Goal: Transaction & Acquisition: Subscribe to service/newsletter

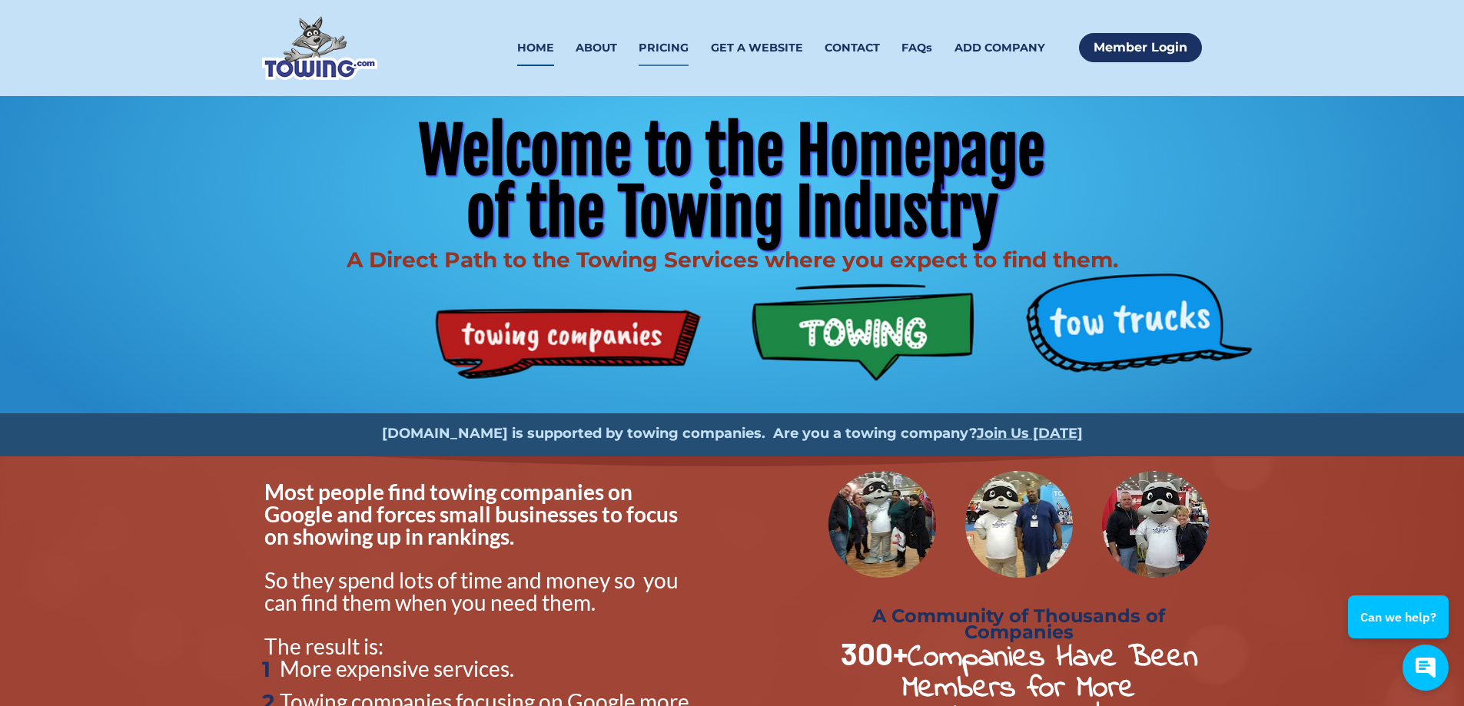
click at [676, 49] on link "PRICING" at bounding box center [664, 48] width 50 height 36
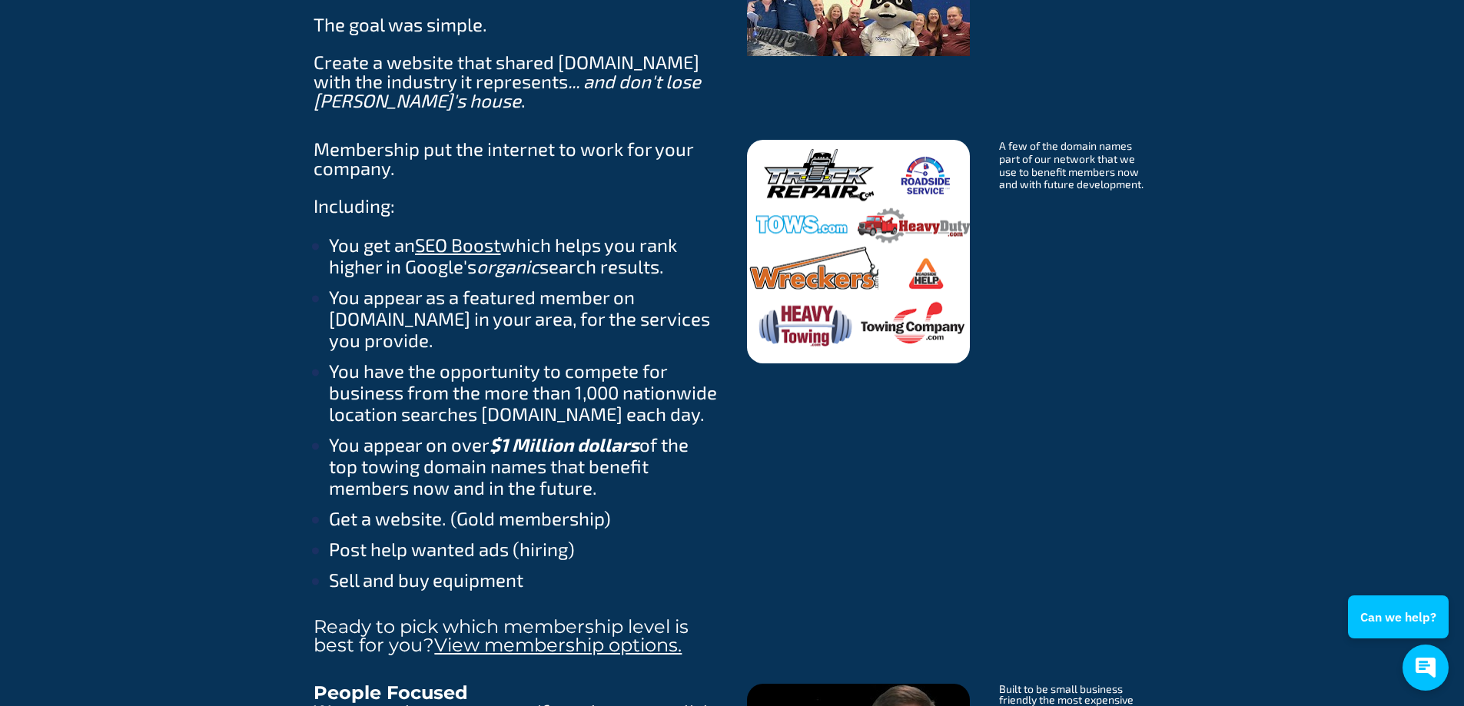
scroll to position [1921, 0]
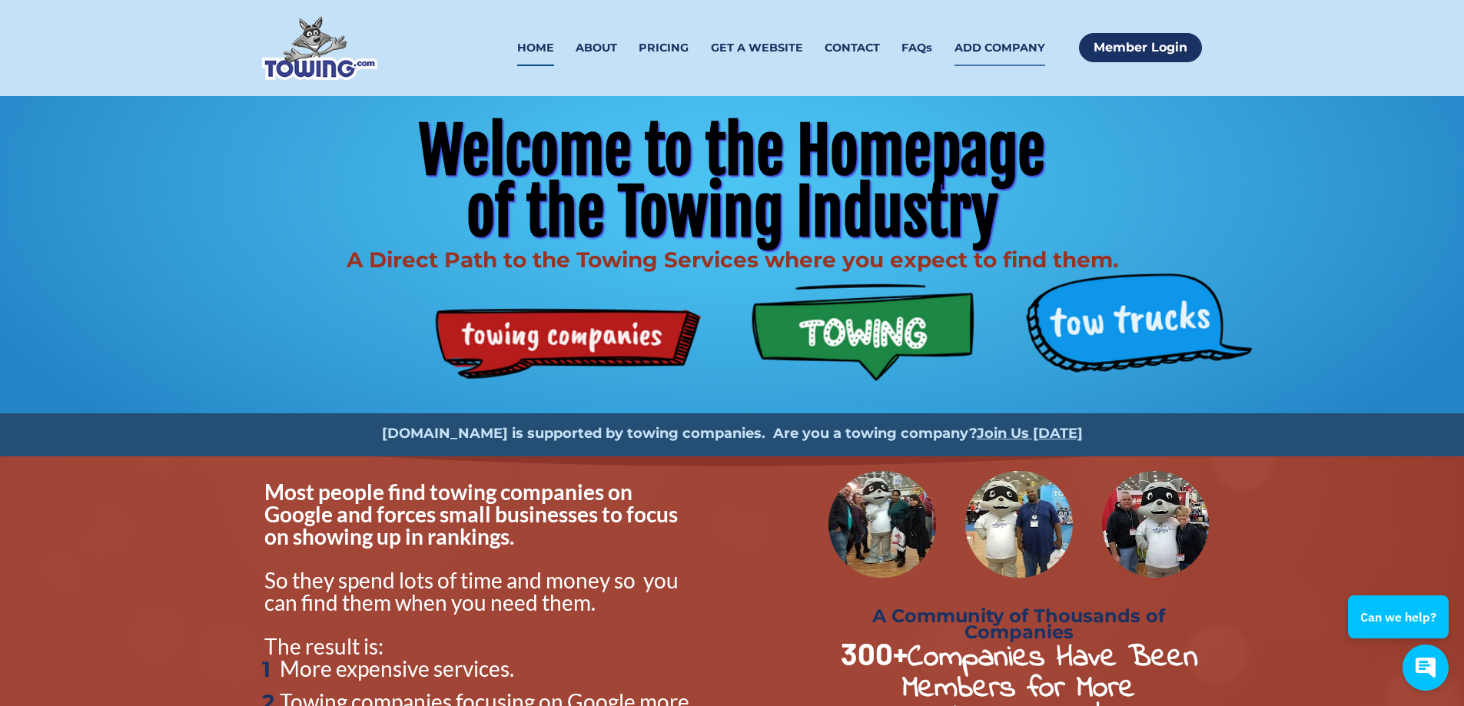
click at [992, 42] on link "ADD COMPANY" at bounding box center [1000, 48] width 91 height 36
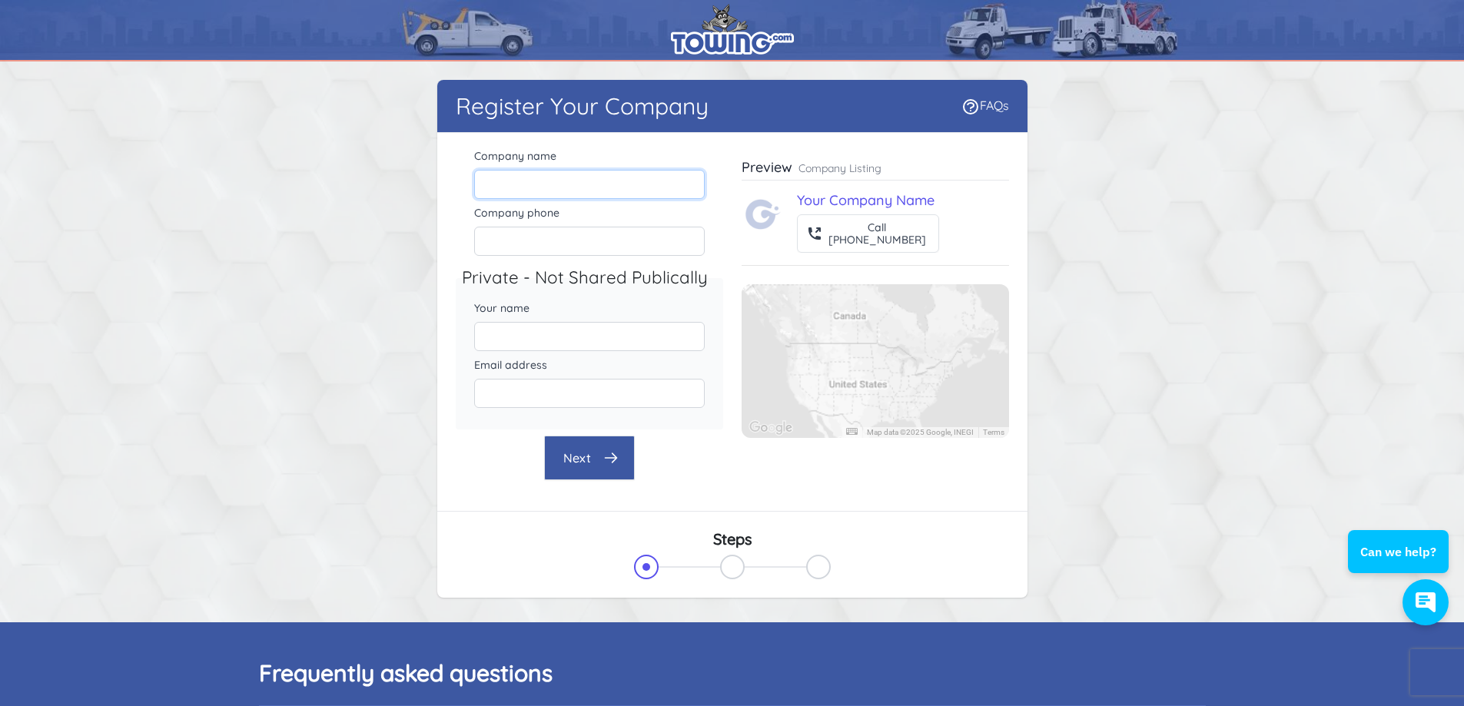
click at [597, 181] on input "Company name" at bounding box center [589, 184] width 231 height 29
type input "Dependable Towing L.L.C"
click at [610, 241] on input "Company phone" at bounding box center [589, 241] width 231 height 29
type input "5733170678"
click at [575, 336] on input "Your name" at bounding box center [589, 336] width 231 height 29
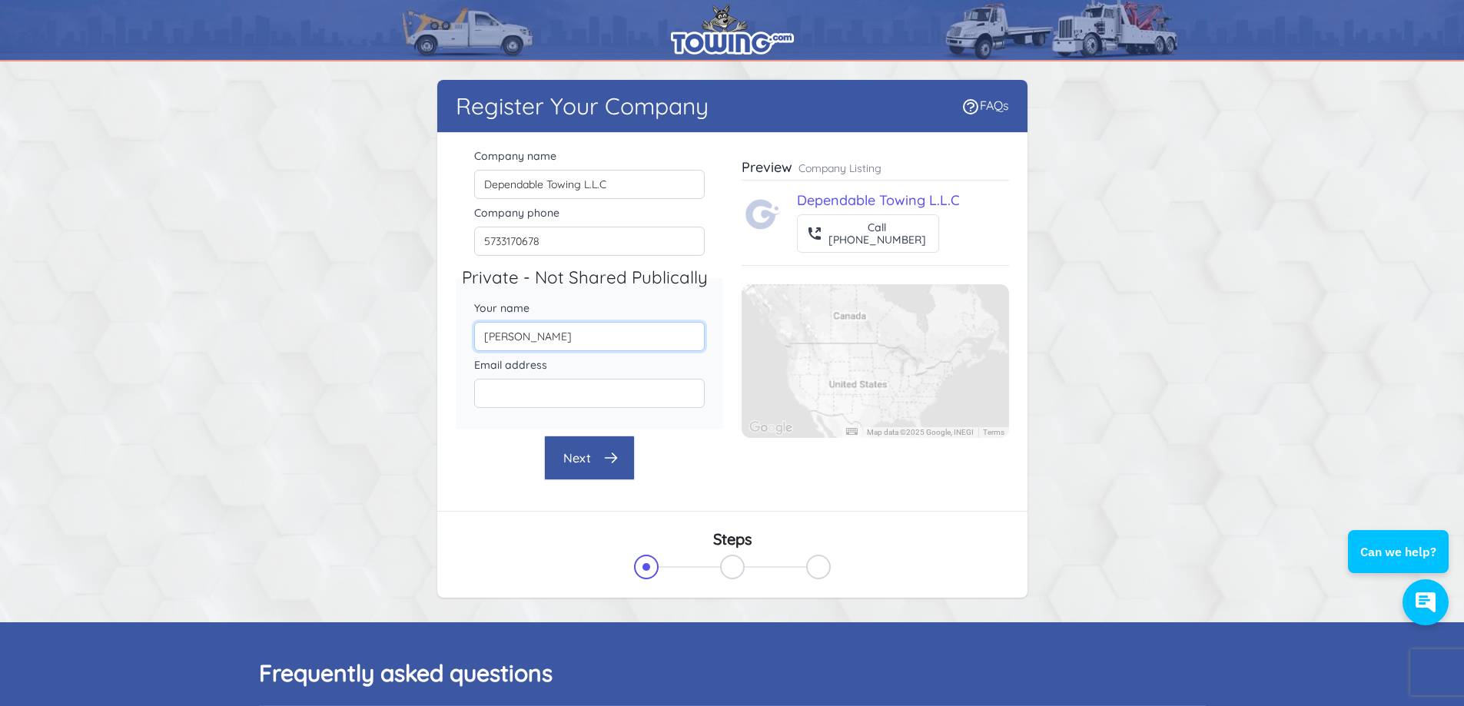
type input "[PERSON_NAME]"
type input "T"
type input "[EMAIL_ADDRESS][DOMAIN_NAME]"
click at [616, 465] on icon "button" at bounding box center [610, 457] width 15 height 15
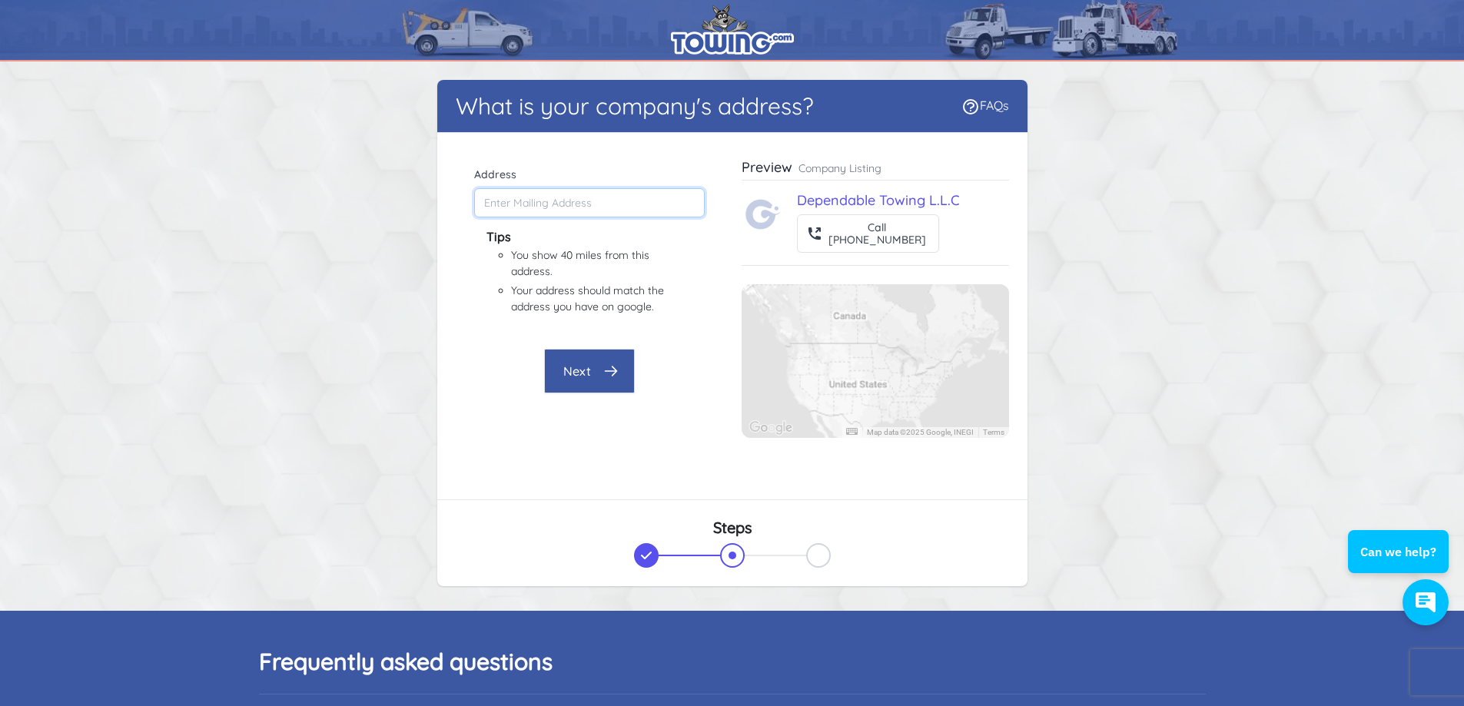
click at [567, 204] on input "Address" at bounding box center [589, 202] width 231 height 29
type input "[STREET_ADDRESS][PERSON_NAME]"
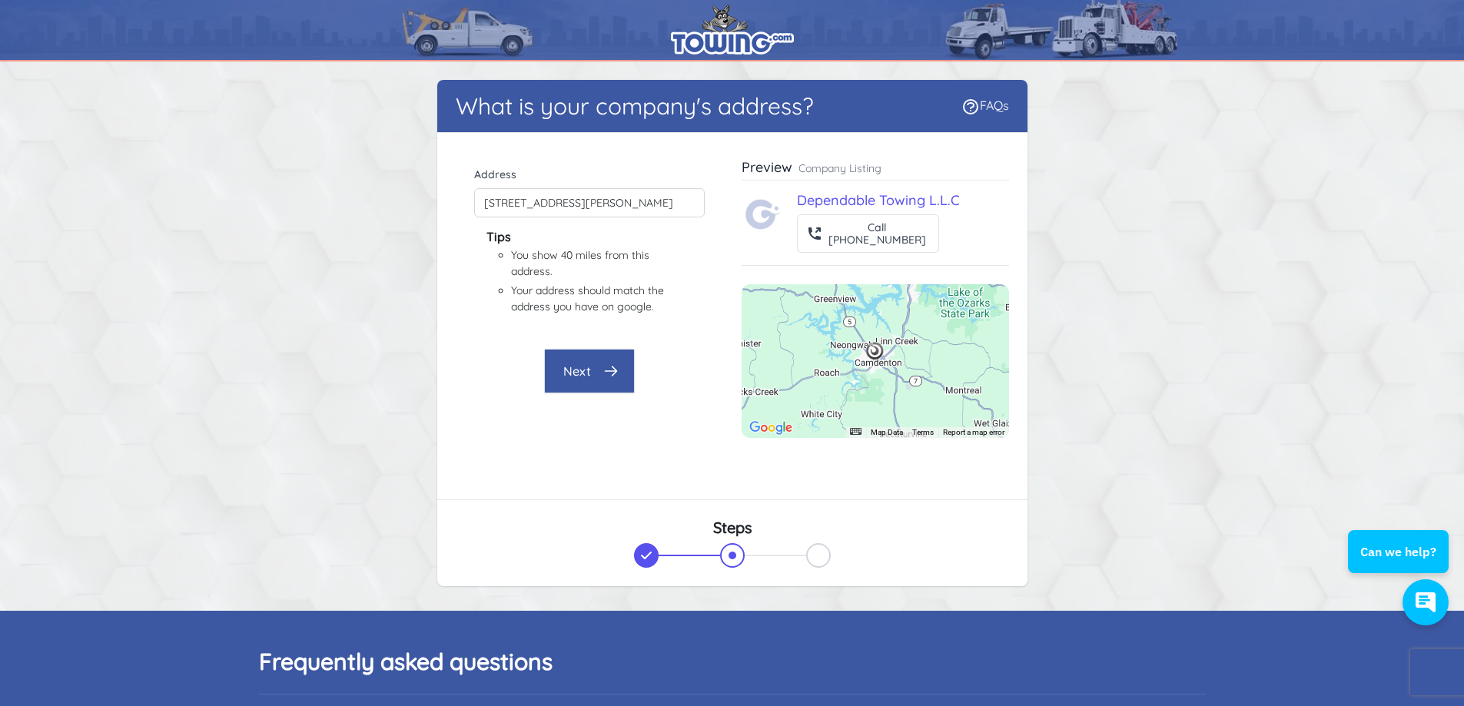
click at [604, 370] on icon "button" at bounding box center [610, 371] width 15 height 15
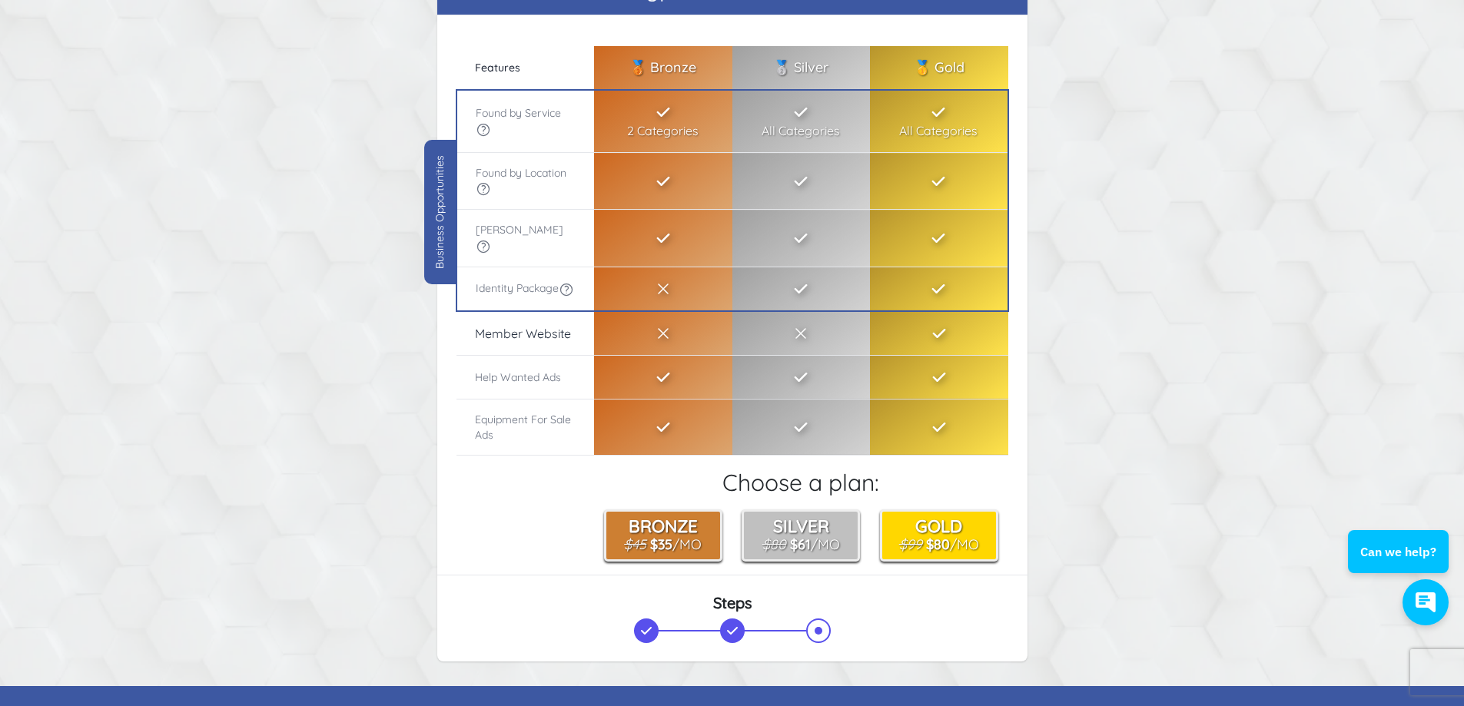
scroll to position [154, 0]
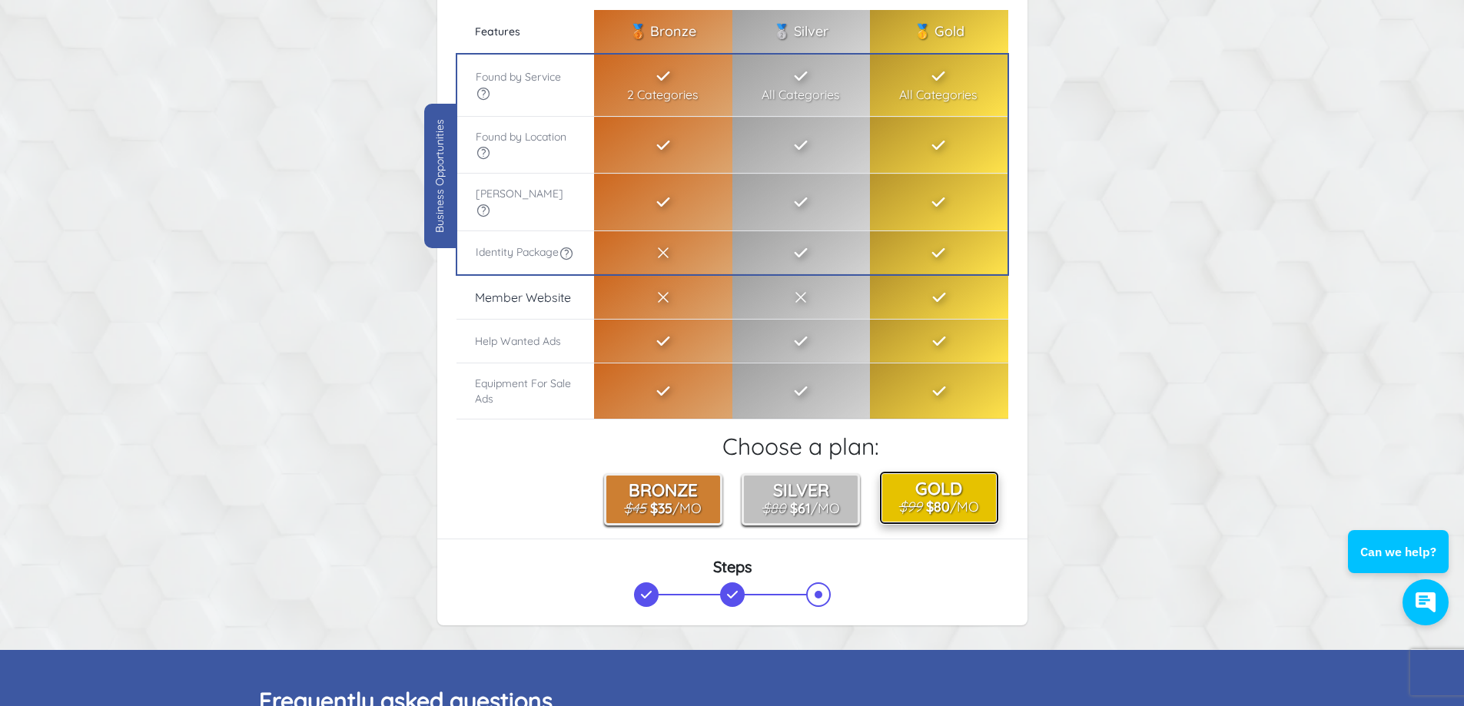
click at [956, 496] on button "Gold $99 $80 /Mo" at bounding box center [939, 499] width 120 height 53
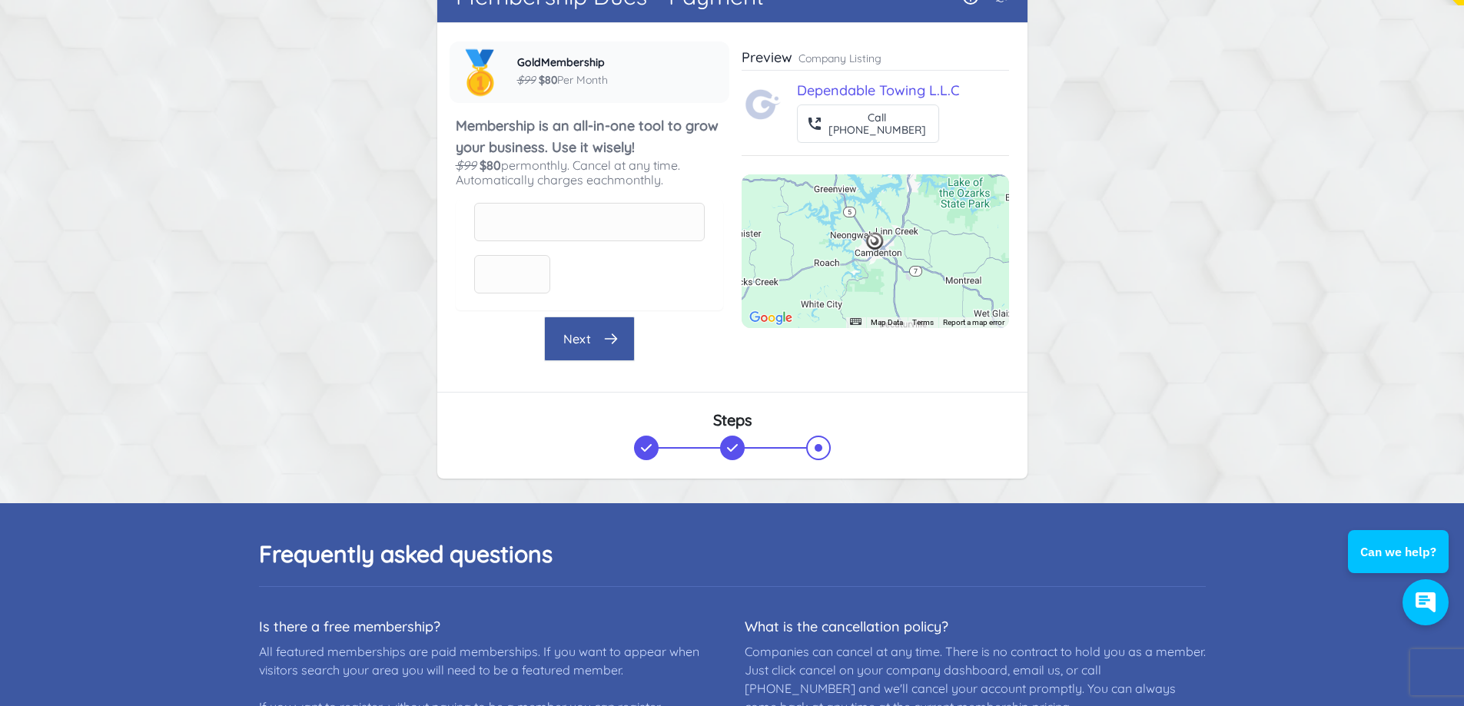
scroll to position [0, 0]
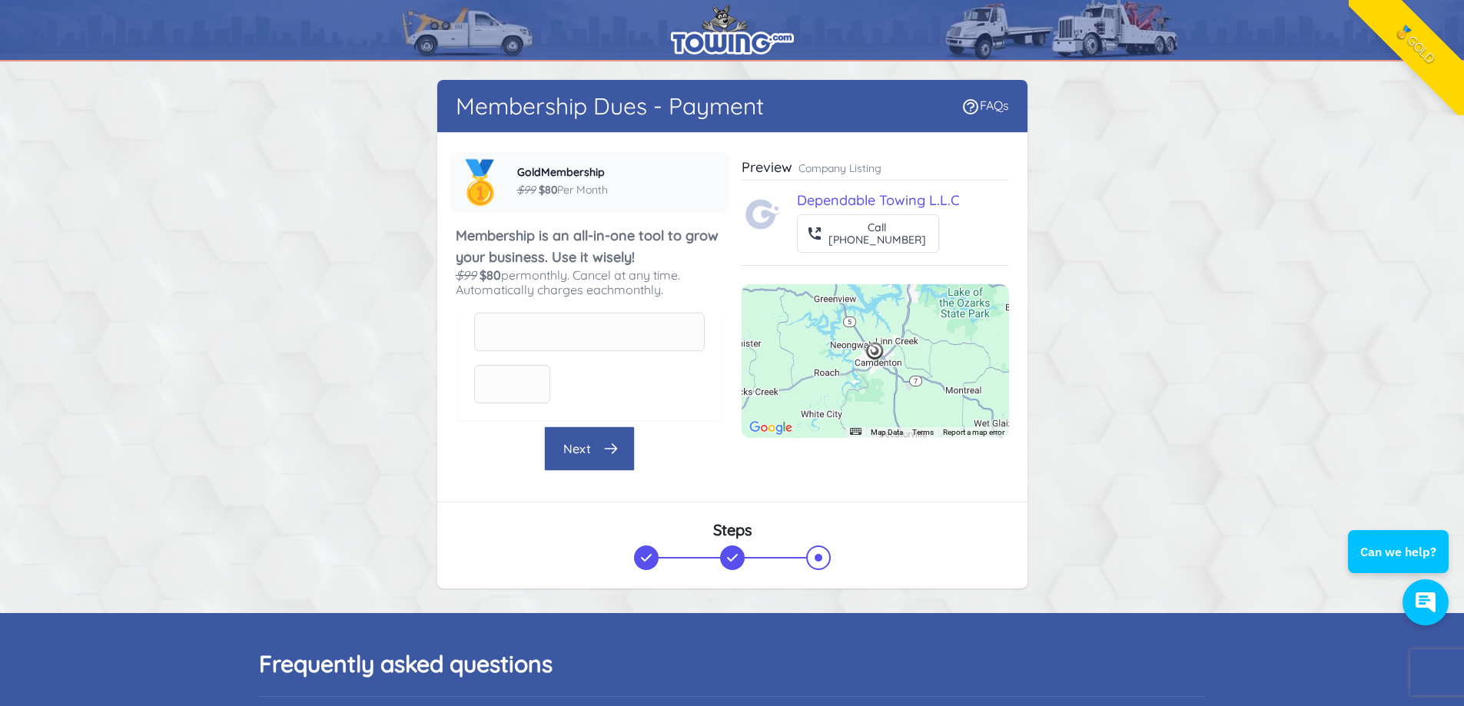
click at [772, 215] on img at bounding box center [763, 214] width 37 height 37
drag, startPoint x: 772, startPoint y: 215, endPoint x: 1016, endPoint y: 533, distance: 400.1
click at [1016, 533] on div "Steps" at bounding box center [732, 545] width 590 height 87
drag, startPoint x: 767, startPoint y: 219, endPoint x: 759, endPoint y: 464, distance: 245.3
click at [759, 464] on div "Company name Dependable Towing L.L.C Company phone [PHONE_NUMBER] Private - Not…" at bounding box center [732, 308] width 553 height 326
